Goal: Information Seeking & Learning: Learn about a topic

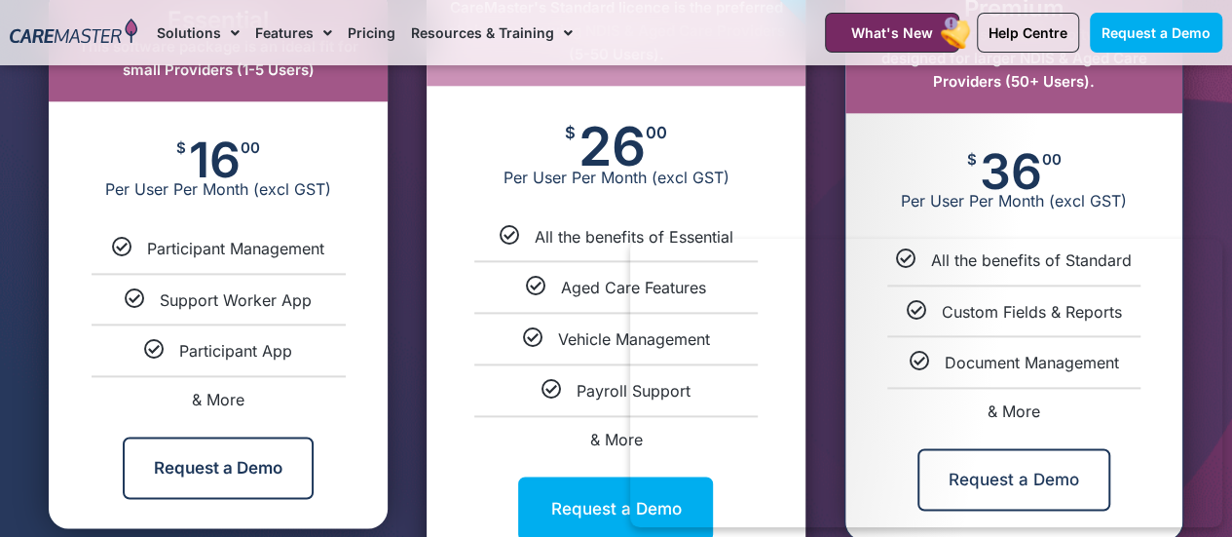
scroll to position [1104, 0]
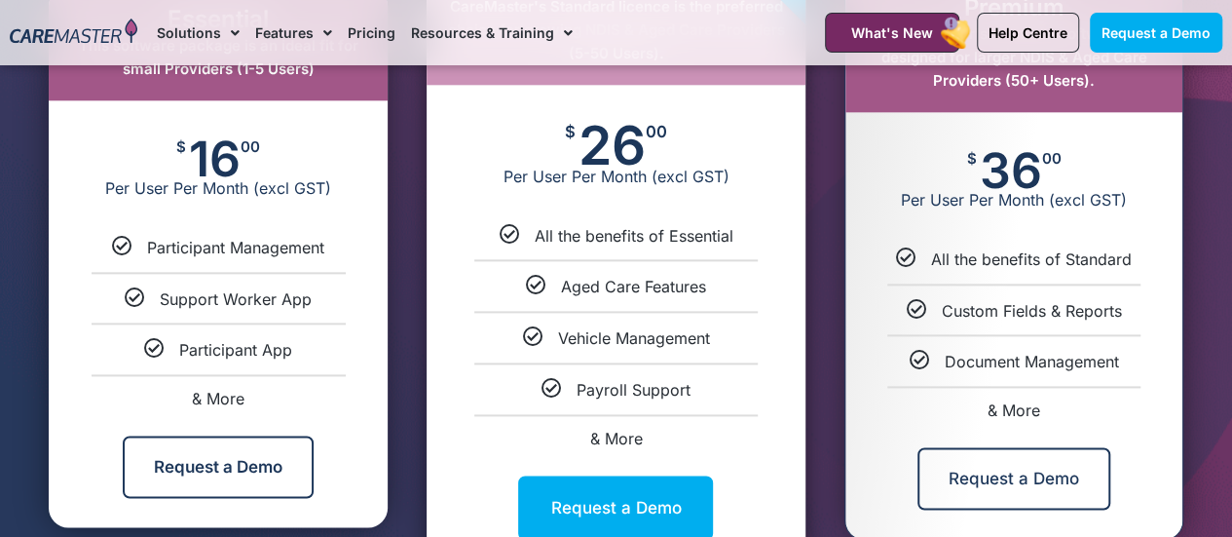
click at [611, 395] on span "Payroll Support" at bounding box center [634, 389] width 114 height 19
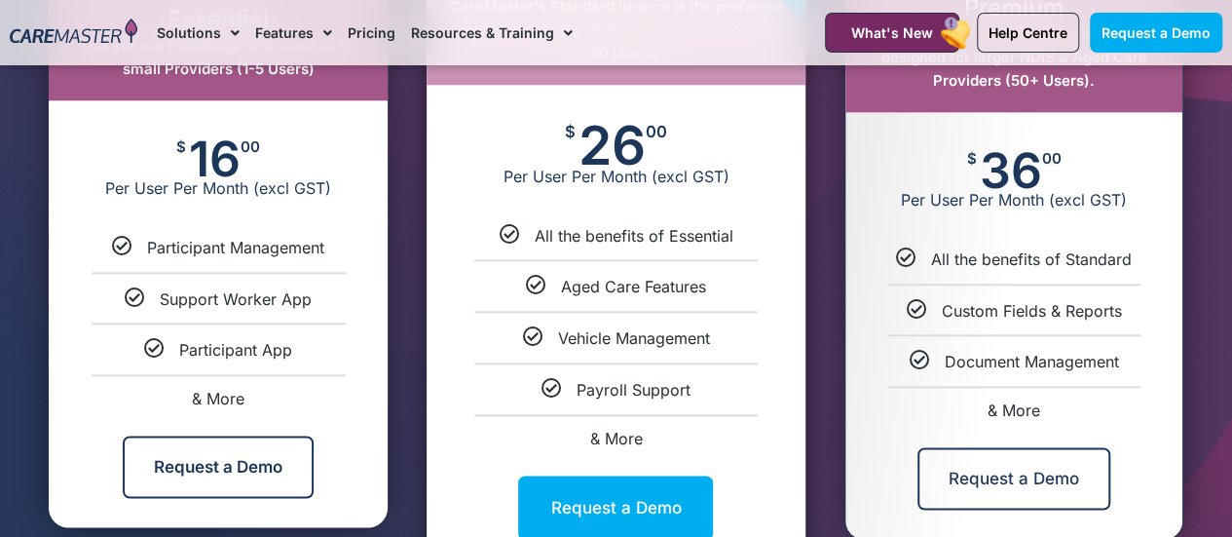
click at [222, 392] on span "& More" at bounding box center [218, 398] width 53 height 19
select select "***"
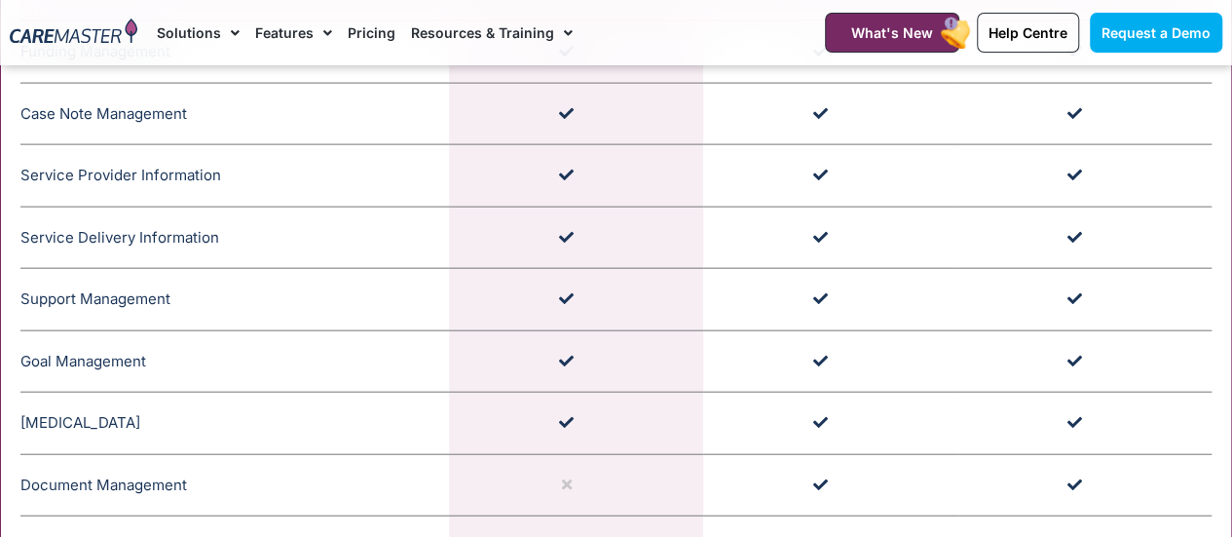
scroll to position [2158, 0]
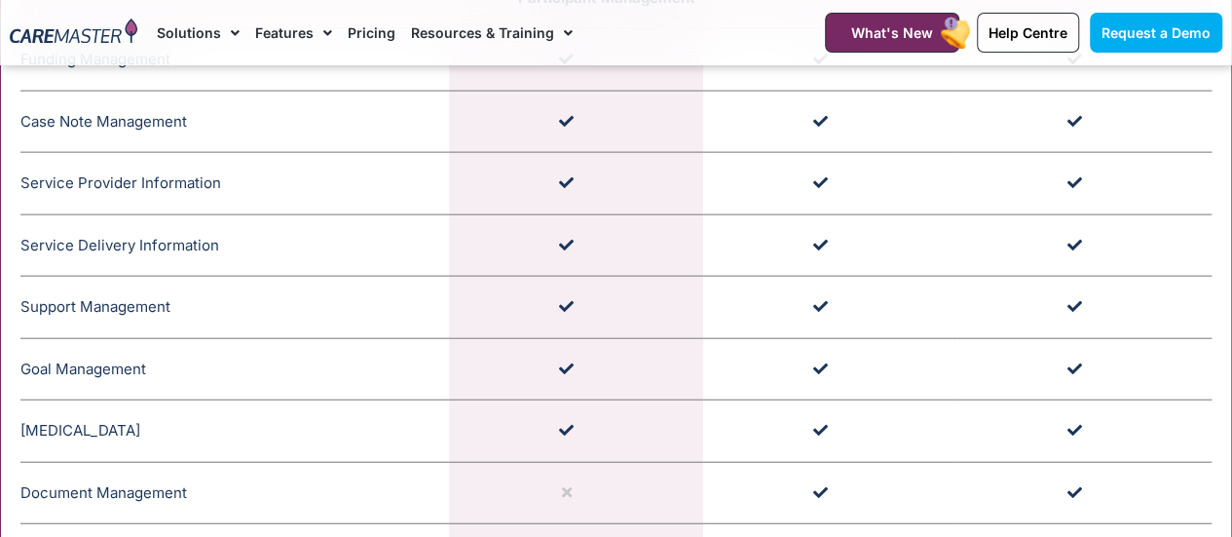
click at [217, 240] on td "Service Delivery Information CareMaster's Service Delivery Information includes…" at bounding box center [234, 245] width 429 height 62
click at [230, 185] on icon at bounding box center [229, 181] width 17 height 17
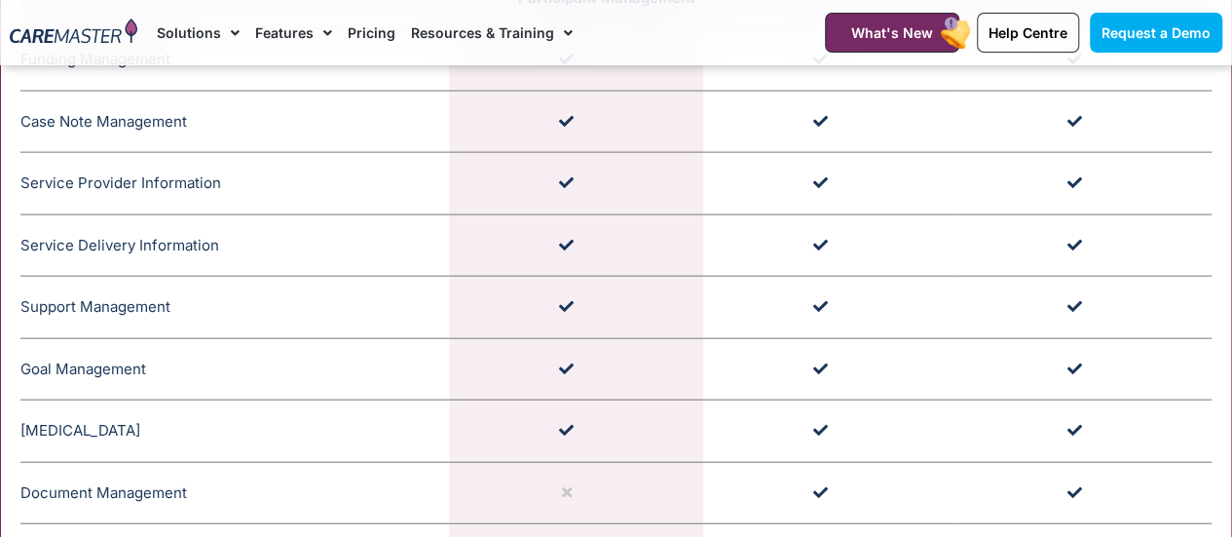
click at [230, 185] on icon at bounding box center [229, 181] width 17 height 17
click at [207, 132] on td "Case Note Management CareMaster's Case Note Management organises timestamped an…" at bounding box center [234, 122] width 429 height 62
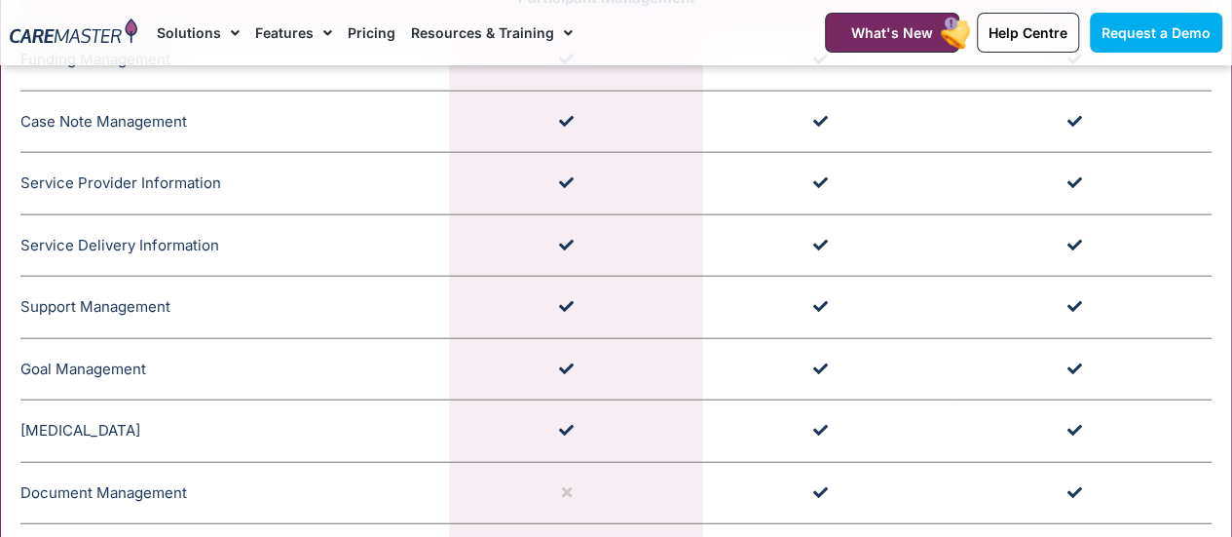
click at [207, 132] on td "Case Note Management CareMaster's Case Note Management organises timestamped an…" at bounding box center [234, 122] width 429 height 62
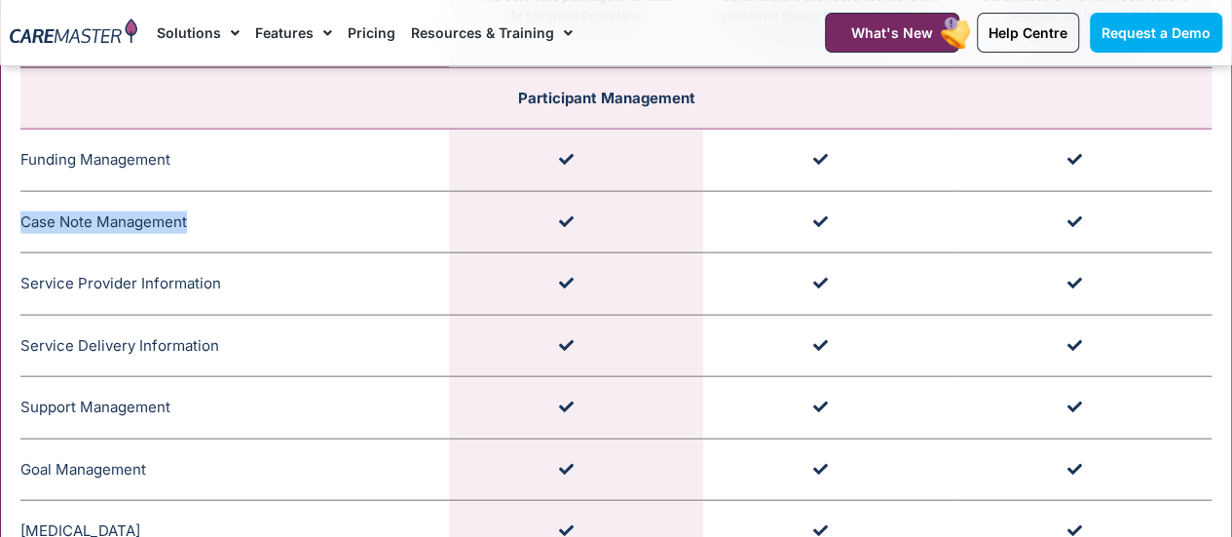
scroll to position [2050, 0]
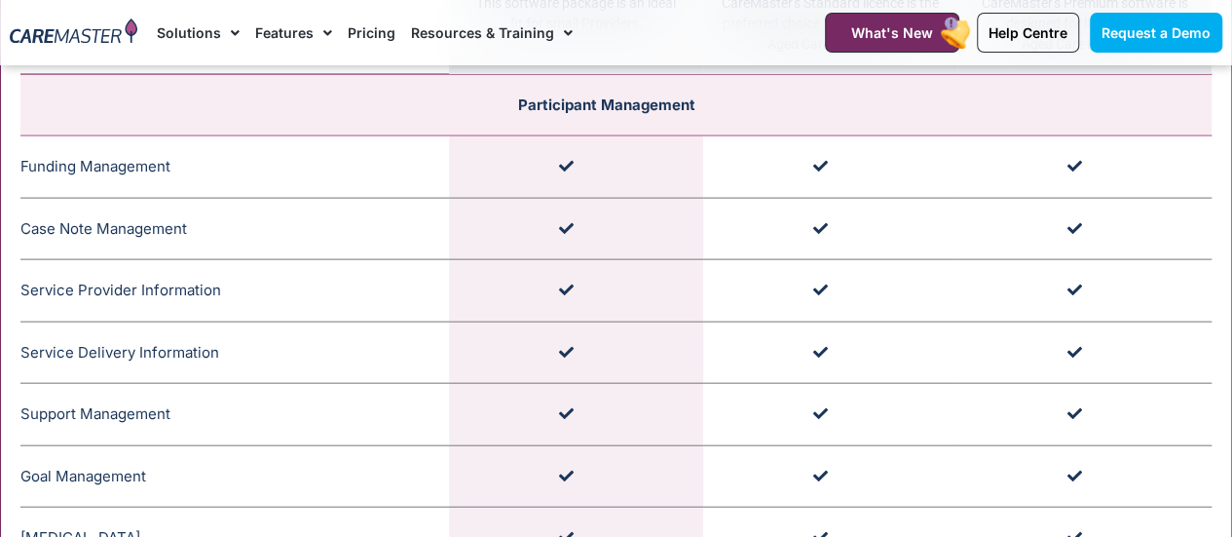
click at [198, 155] on td "Funding Management CareMaster's Funding Management ensures that funding limits …" at bounding box center [234, 167] width 429 height 62
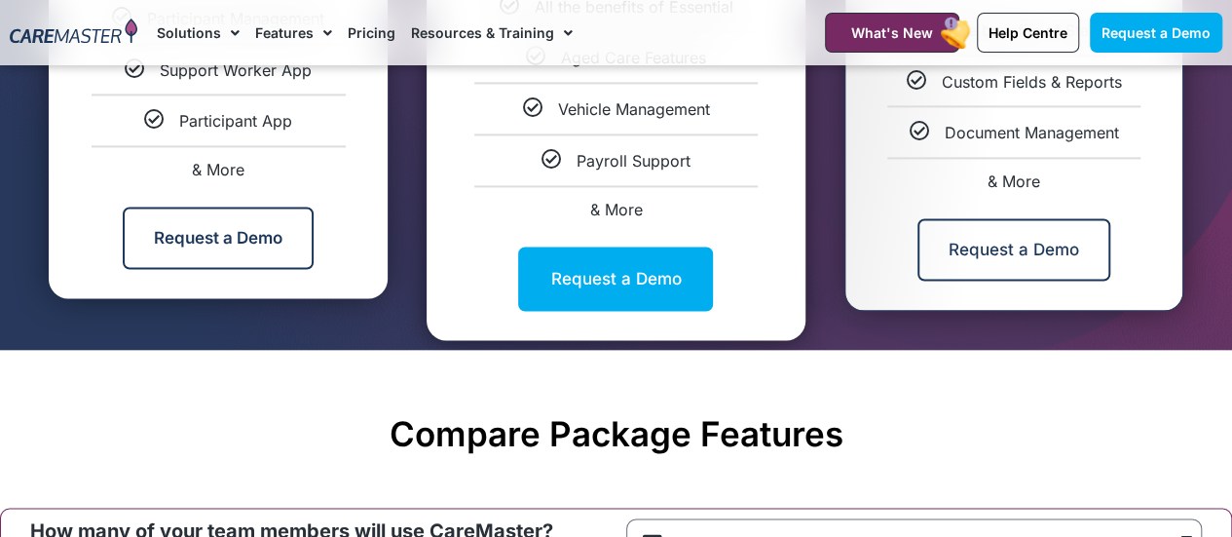
scroll to position [1334, 0]
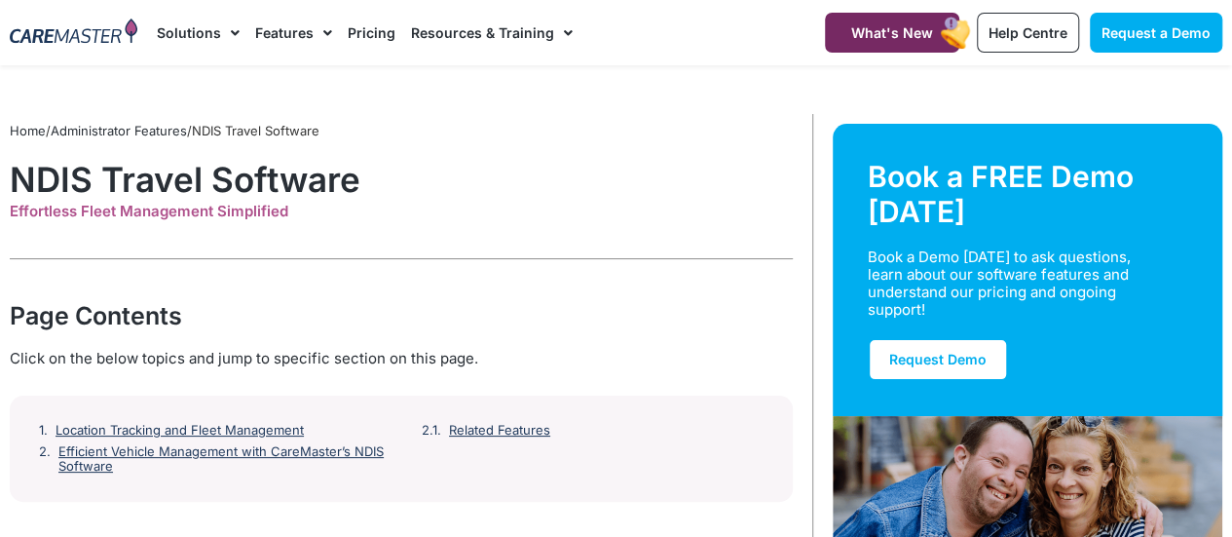
click at [350, 361] on div "Click on the below topics and jump to specific section on this page." at bounding box center [401, 358] width 783 height 21
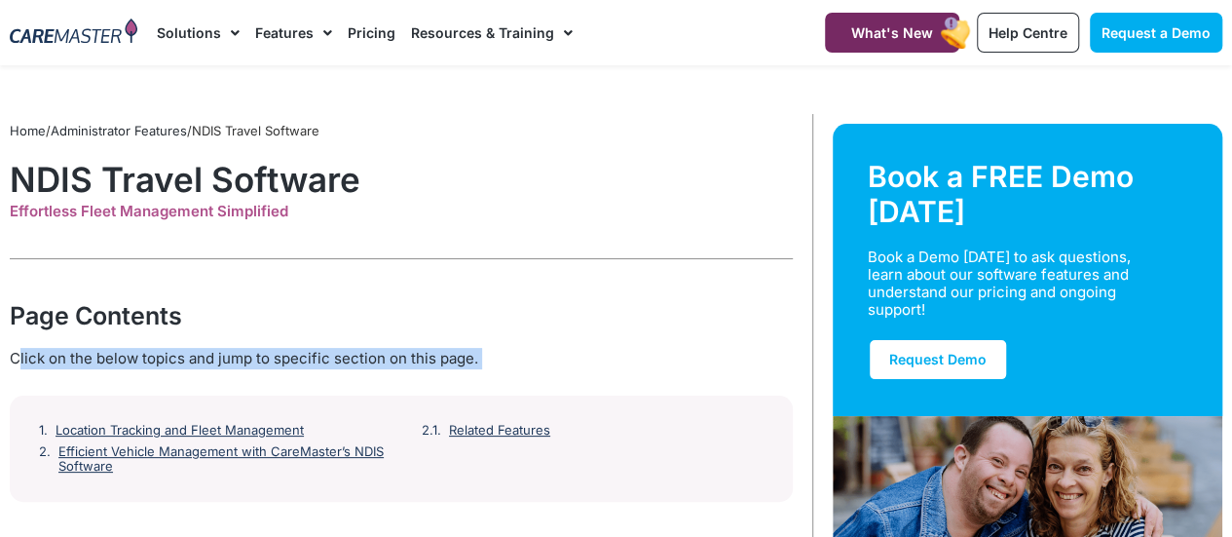
click at [350, 361] on div "Click on the below topics and jump to specific section on this page." at bounding box center [401, 358] width 783 height 21
click at [242, 420] on div "Location Tracking and Fleet Management Efficient Vehicle Management with CareMa…" at bounding box center [401, 448] width 764 height 91
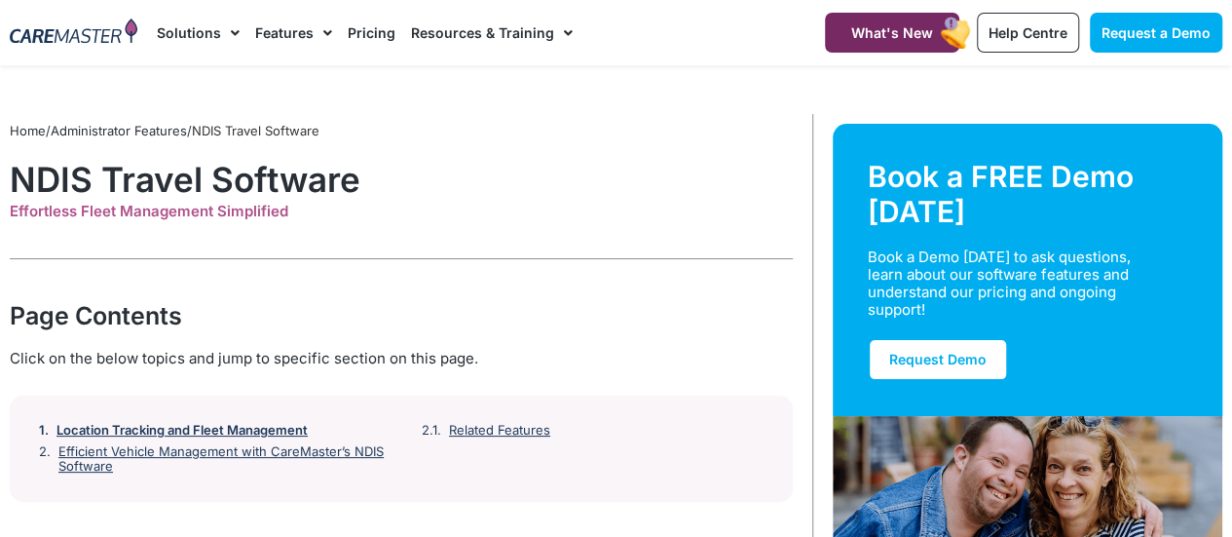
click at [232, 426] on link "Location Tracking and Fleet Management" at bounding box center [181, 431] width 251 height 16
